Goal: Task Accomplishment & Management: Manage account settings

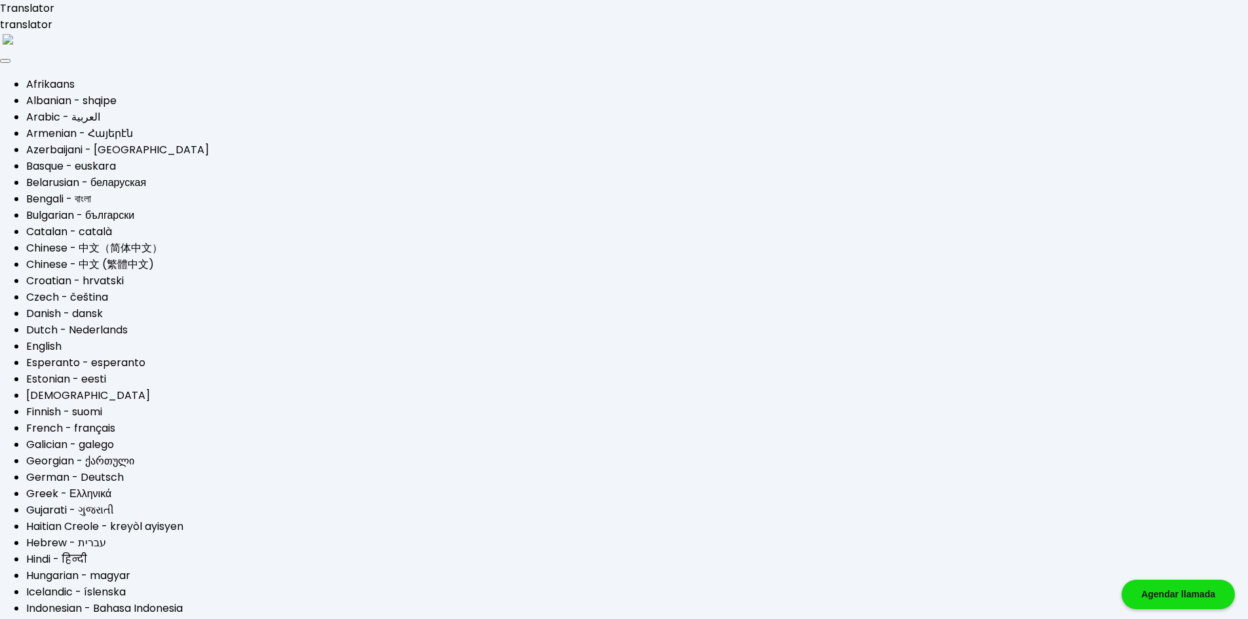
drag, startPoint x: 795, startPoint y: 96, endPoint x: 719, endPoint y: 1, distance: 122.5
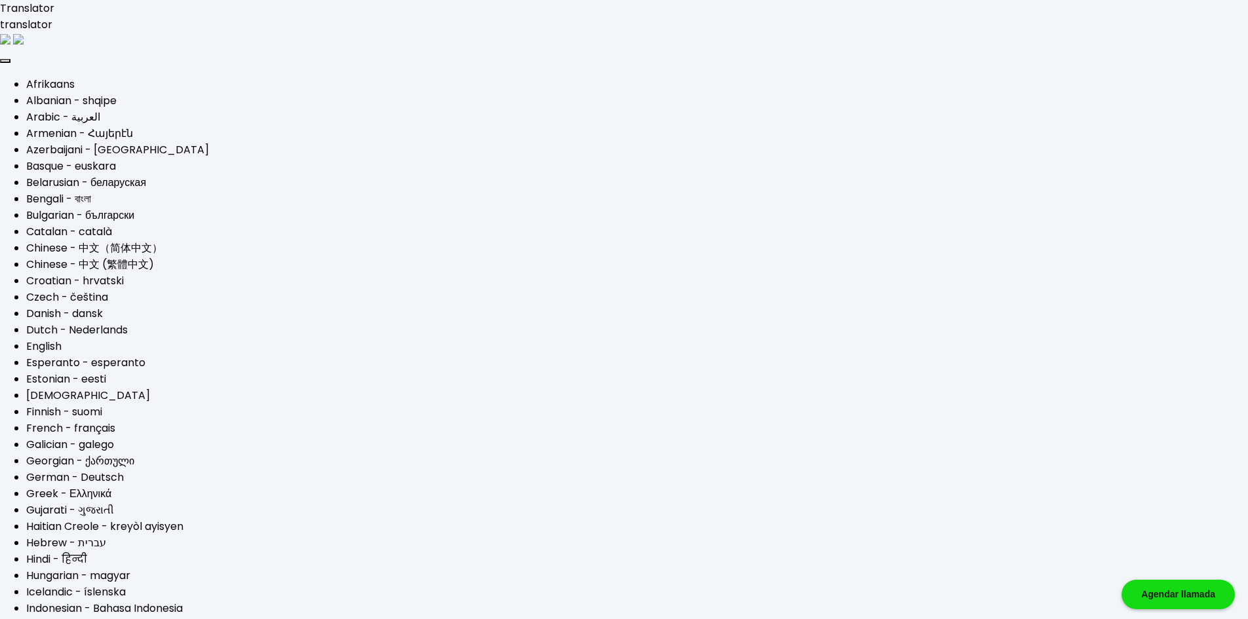
type input "[EMAIL_ADDRESS][DOMAIN_NAME]"
drag, startPoint x: 527, startPoint y: 402, endPoint x: 388, endPoint y: 390, distance: 138.7
